Goal: Contribute content

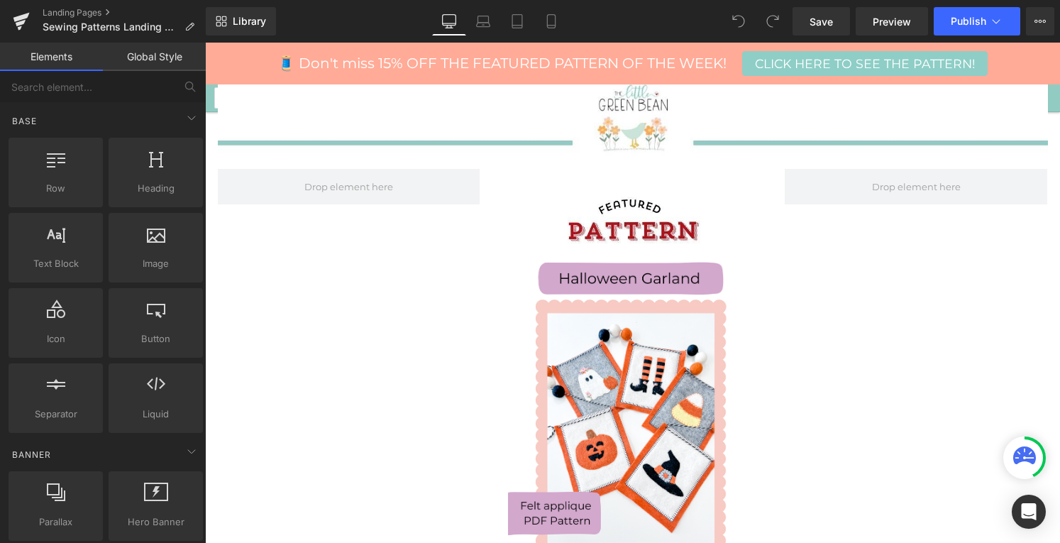
scroll to position [411, 0]
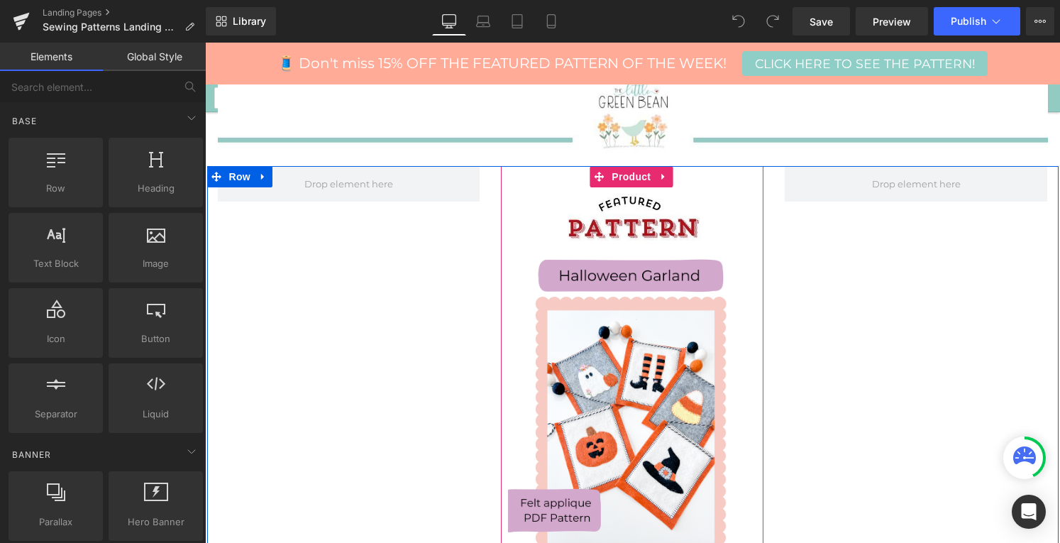
click at [631, 167] on span "Product" at bounding box center [631, 176] width 46 height 21
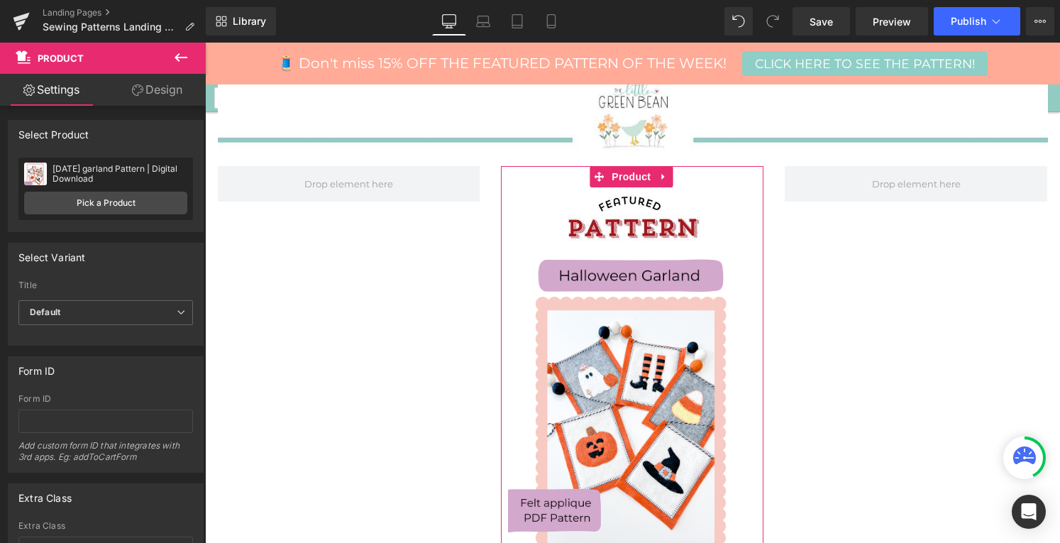
click at [96, 206] on link "Pick a Product" at bounding box center [105, 202] width 163 height 23
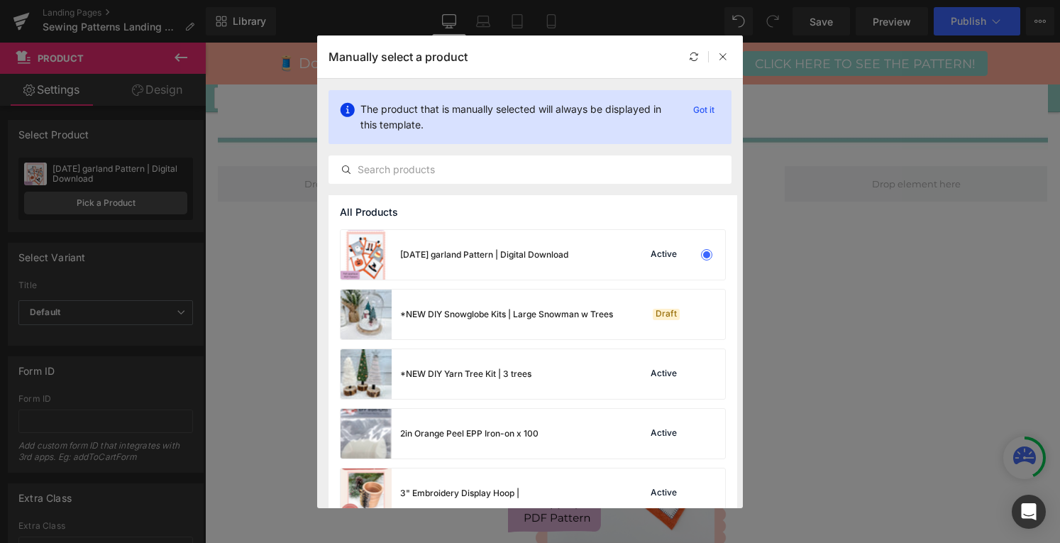
click at [501, 172] on input "text" at bounding box center [529, 169] width 401 height 17
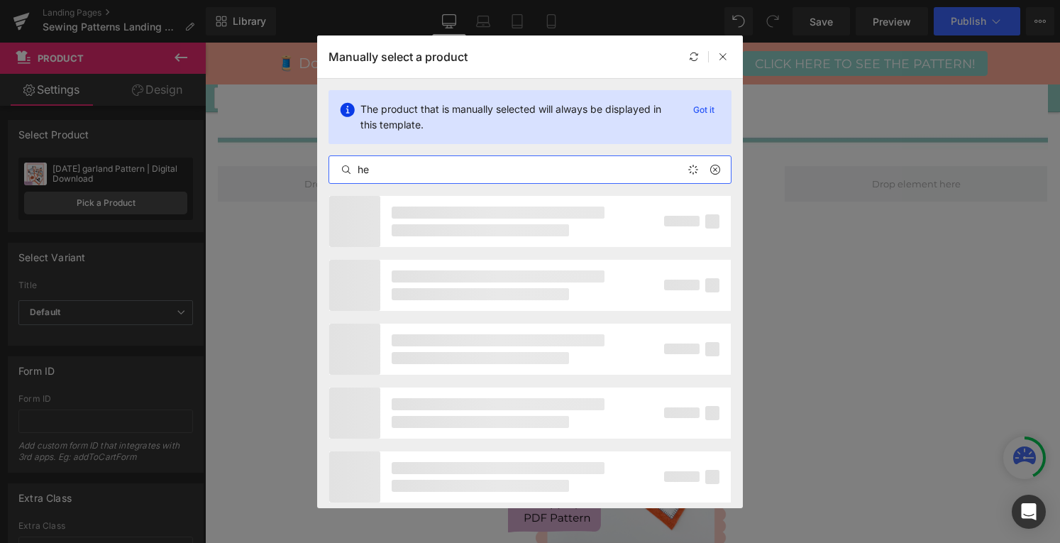
type input "h"
type input "e"
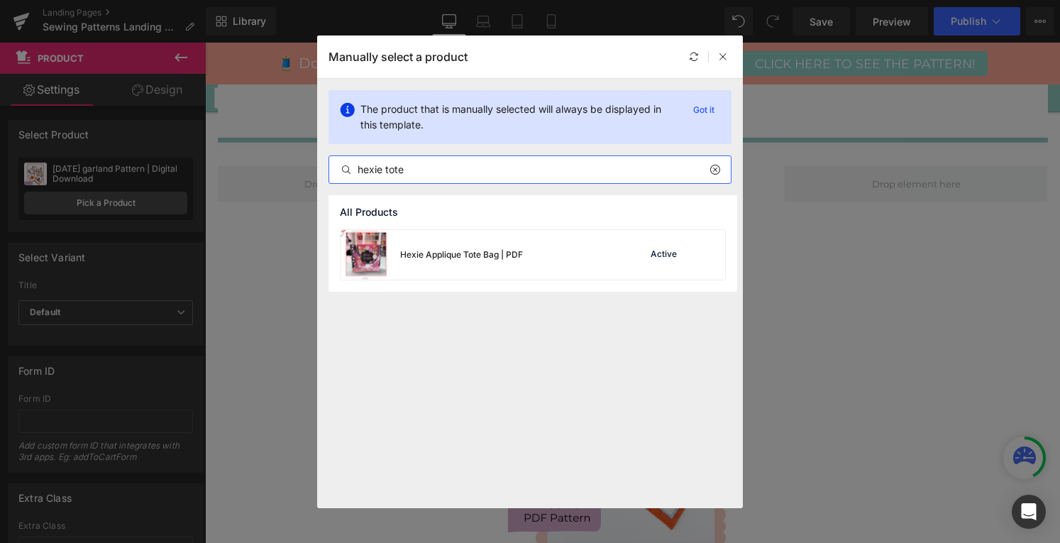
type input "hexie tote"
click at [472, 248] on div "Hexie Applique Tote Bag | PDF" at bounding box center [461, 254] width 123 height 13
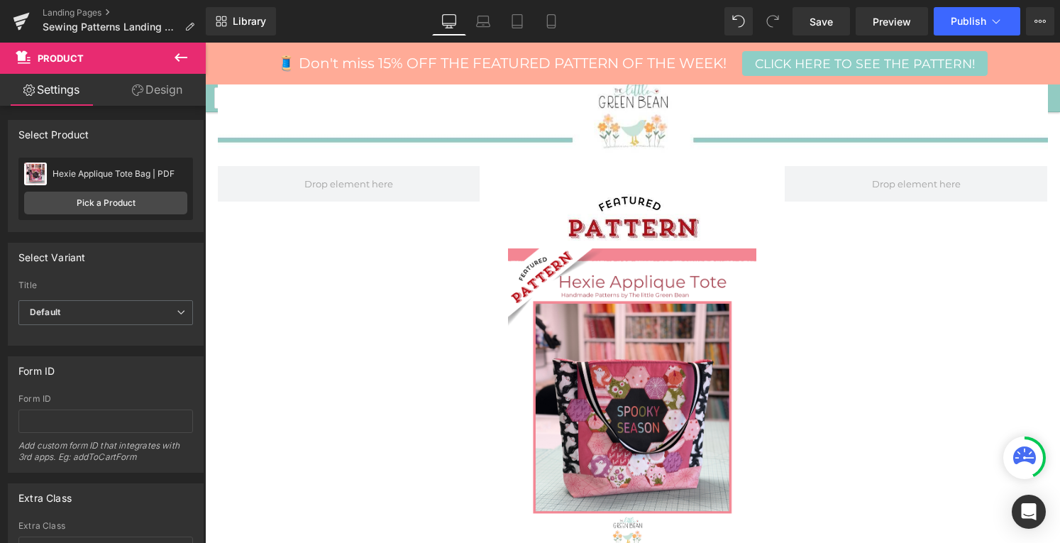
click at [816, 28] on span "Save" at bounding box center [820, 21] width 23 height 15
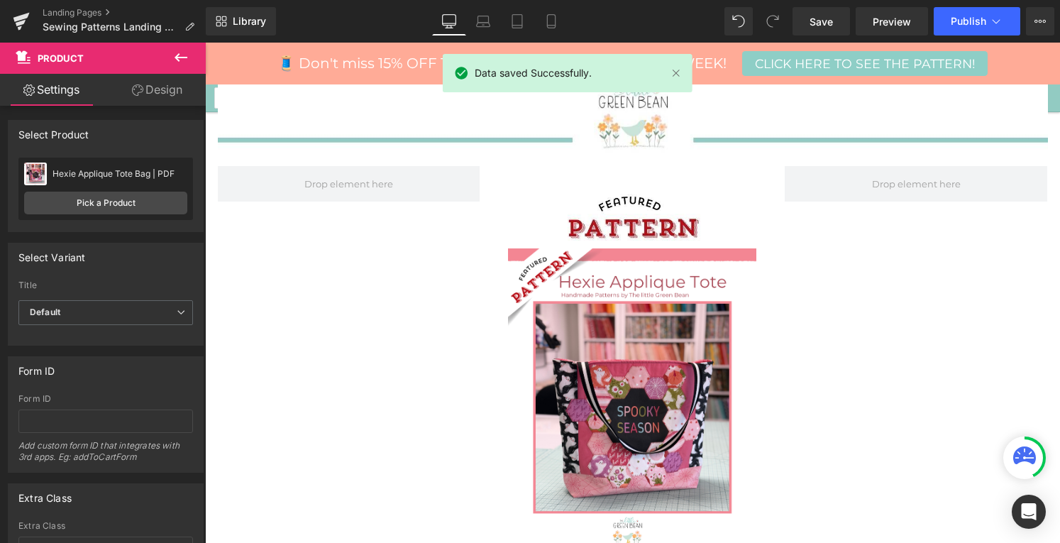
click at [964, 27] on button "Publish" at bounding box center [976, 21] width 87 height 28
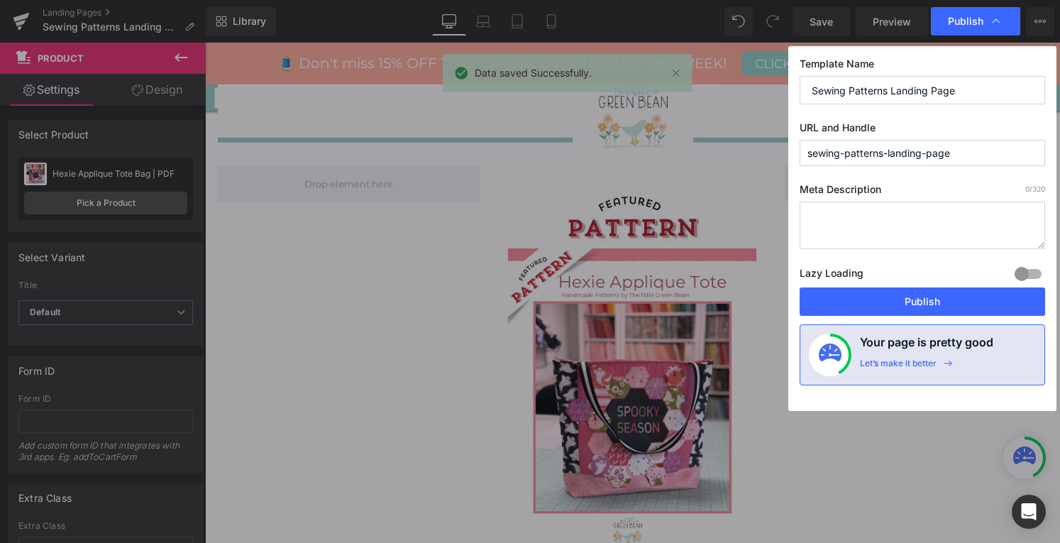
click at [891, 299] on button "Publish" at bounding box center [921, 301] width 245 height 28
